Goal: Understand process/instructions

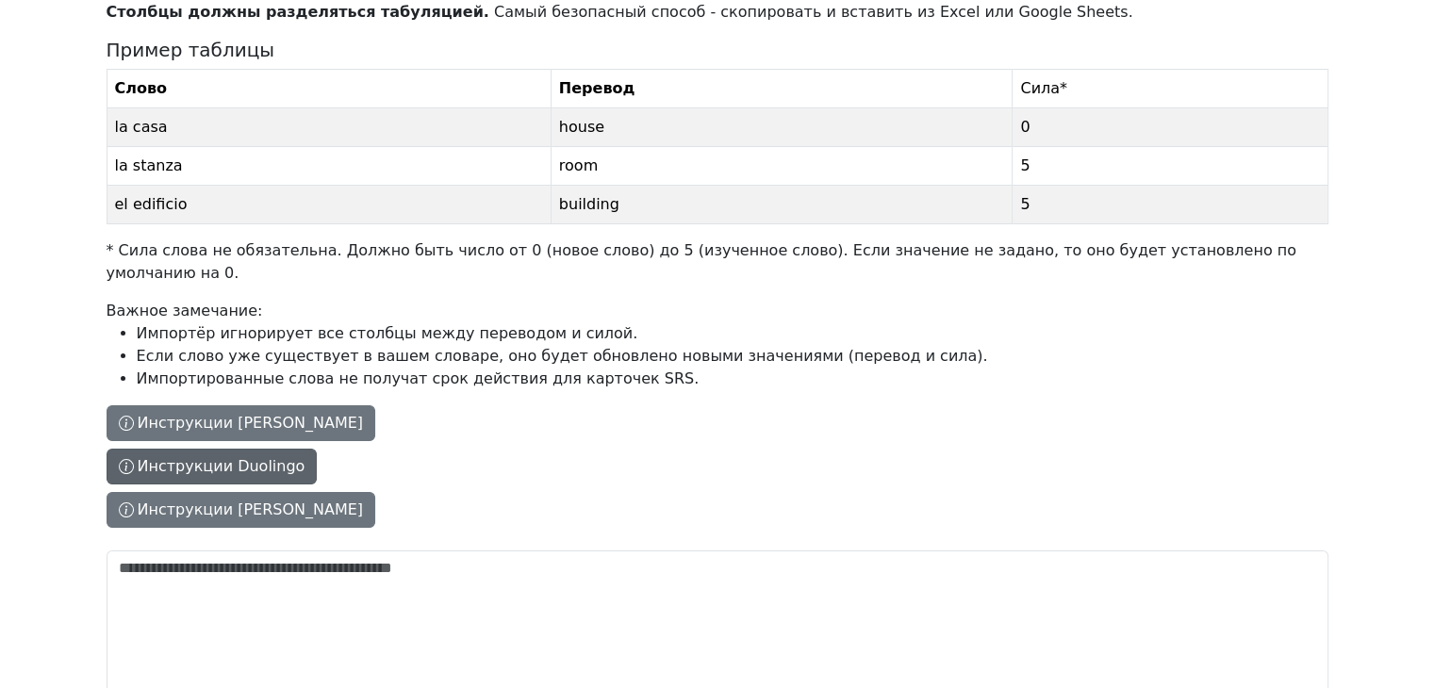
click at [269, 454] on button "Инструкции Duolingo" at bounding box center [212, 467] width 211 height 36
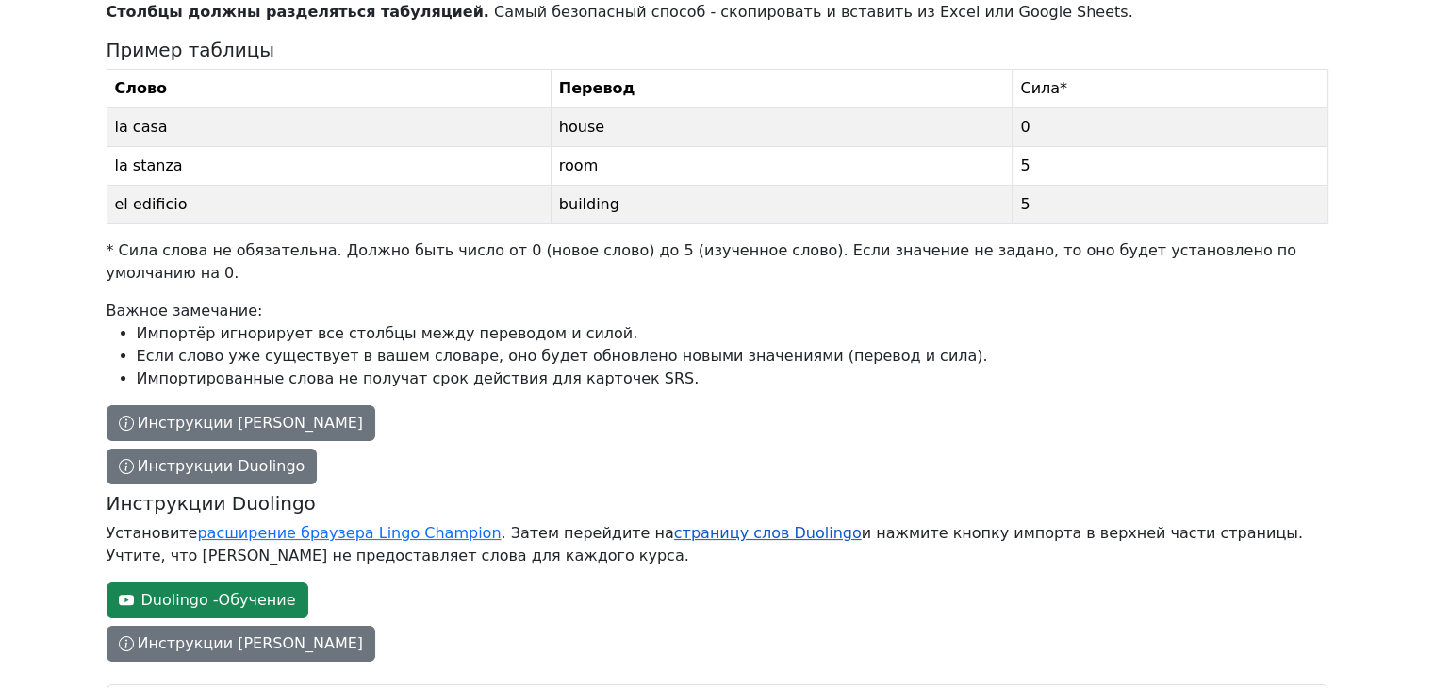
click at [686, 524] on link "страницу слов Duolingo" at bounding box center [768, 533] width 188 height 18
